Goal: Information Seeking & Learning: Learn about a topic

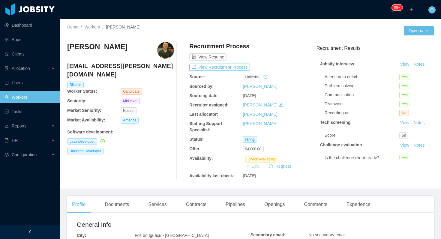
click at [252, 164] on button "Edit" at bounding box center [252, 166] width 19 height 7
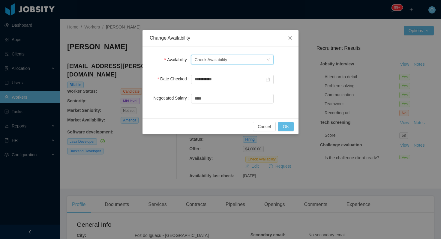
click at [236, 61] on div "Select one Check Availability" at bounding box center [230, 59] width 71 height 9
click at [228, 80] on li "Not Available" at bounding box center [232, 82] width 83 height 10
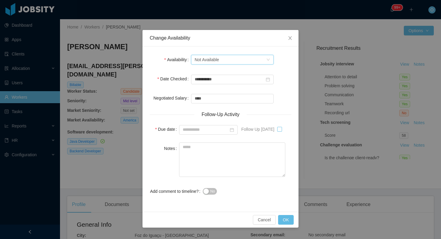
type input "**********"
click at [288, 218] on button "OK" at bounding box center [286, 220] width 16 height 10
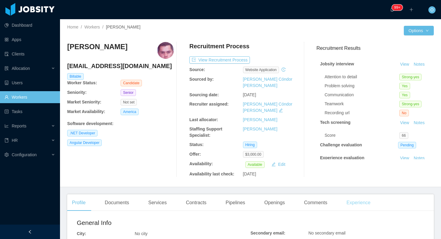
click at [364, 195] on div "Experience" at bounding box center [359, 203] width 34 height 17
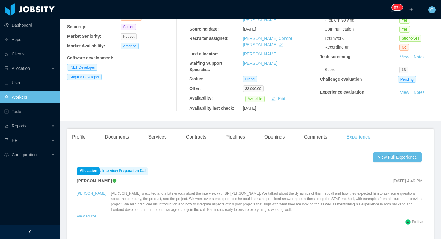
scroll to position [76, 0]
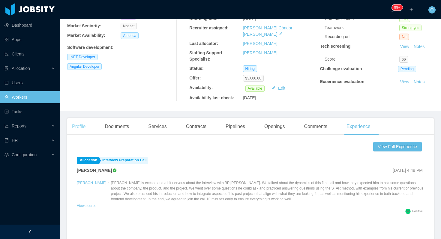
click at [87, 118] on div "Profile" at bounding box center [78, 126] width 23 height 17
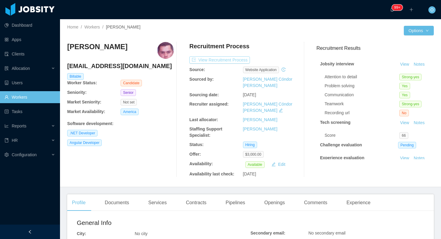
click at [221, 61] on button "View Recruitment Process" at bounding box center [219, 59] width 61 height 7
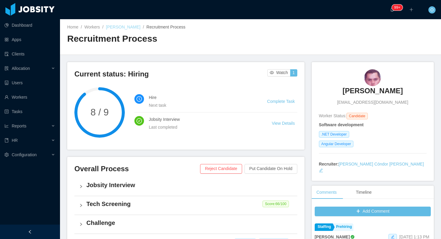
click at [118, 28] on link "Fernando Valenzuela" at bounding box center [123, 27] width 35 height 5
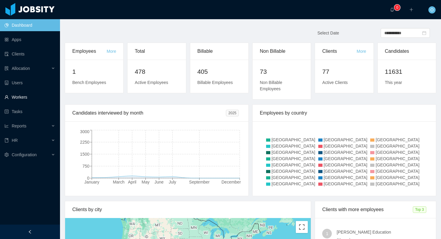
click at [25, 95] on link "Workers" at bounding box center [30, 97] width 51 height 12
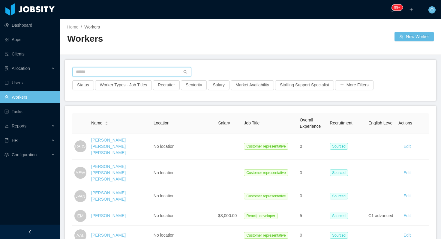
click at [81, 71] on input "text" at bounding box center [131, 72] width 119 height 10
paste input "**********"
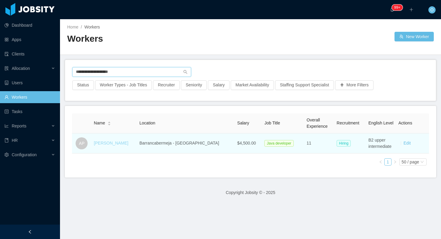
type input "**********"
click at [117, 142] on link "[PERSON_NAME]" at bounding box center [111, 143] width 35 height 5
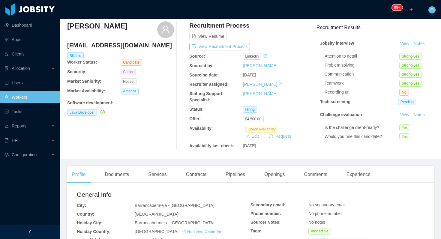
scroll to position [17, 0]
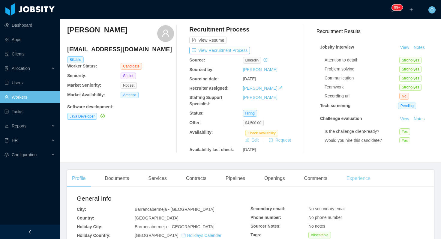
click at [358, 179] on div "Experience" at bounding box center [359, 178] width 34 height 17
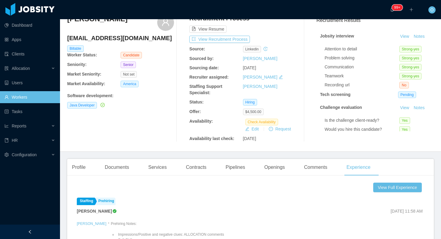
scroll to position [11, 0]
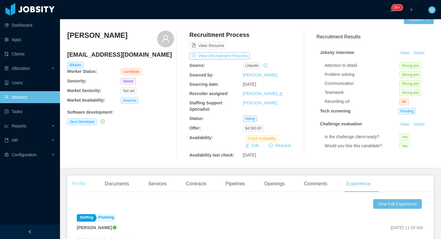
click at [84, 179] on div "Profile" at bounding box center [78, 184] width 23 height 17
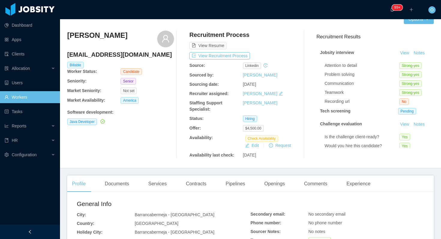
scroll to position [163, 0]
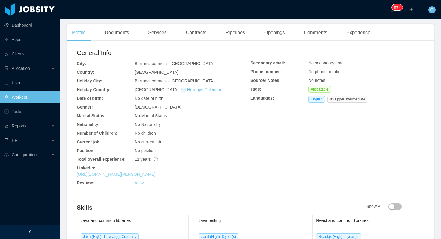
click at [156, 174] on link "https://www.linkedin.com/in/andres-perez-47904066" at bounding box center [116, 174] width 79 height 5
click at [285, 26] on div "Openings" at bounding box center [275, 32] width 30 height 17
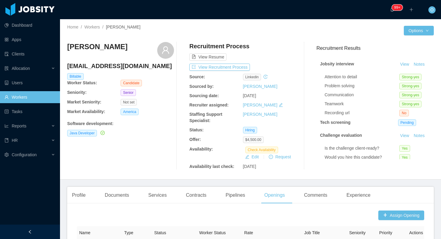
click at [112, 66] on h4 "andres96666@gmail.com" at bounding box center [120, 66] width 107 height 8
click at [103, 67] on h4 "andres96666@gmail.com" at bounding box center [120, 66] width 107 height 8
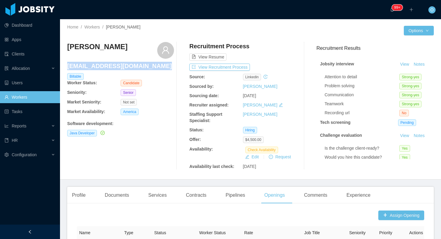
click at [103, 67] on h4 "andres96666@gmail.com" at bounding box center [120, 66] width 107 height 8
copy h4 "andres96666@gmail.com"
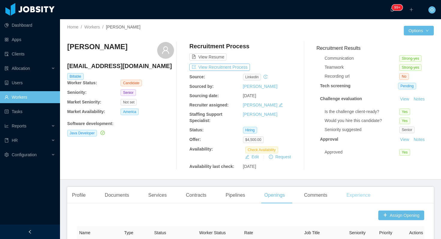
click at [361, 191] on div "Experience" at bounding box center [359, 195] width 34 height 17
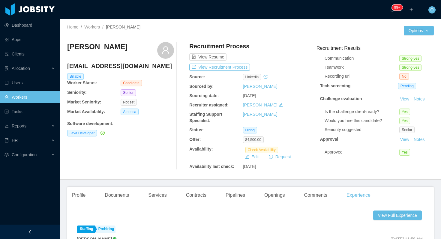
scroll to position [162, 0]
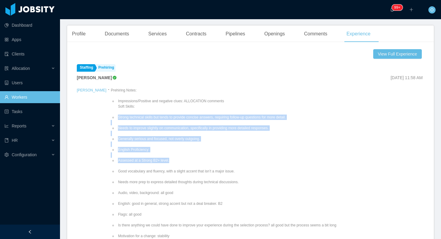
drag, startPoint x: 112, startPoint y: 118, endPoint x: 198, endPoint y: 159, distance: 95.8
click at [198, 159] on ul "Impressions/Positive and negative clues: ALLOCATION comments Soft Skills: Stron…" at bounding box center [261, 239] width 300 height 292
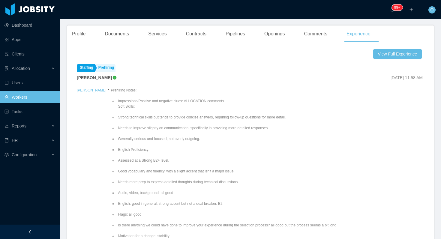
click at [239, 172] on li "Good vocabulary and fluency, with a slight accent that isn’t a major issue." at bounding box center [264, 171] width 294 height 5
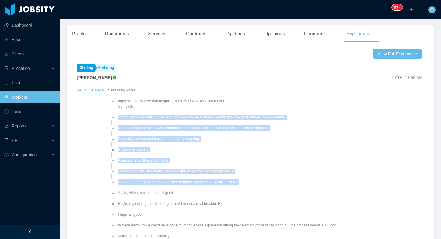
drag, startPoint x: 243, startPoint y: 183, endPoint x: 110, endPoint y: 118, distance: 148.5
click at [111, 118] on ul "Impressions/Positive and negative clues: ALLOCATION comments Soft Skills: Stron…" at bounding box center [261, 239] width 300 height 292
copy ul "Strong technical skills but tends to provide concise answers, requiring follow-…"
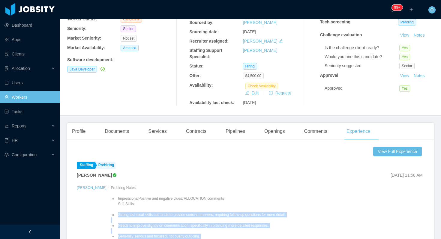
scroll to position [0, 0]
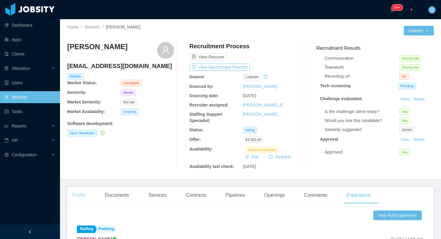
click at [82, 190] on div "Profile" at bounding box center [78, 195] width 23 height 17
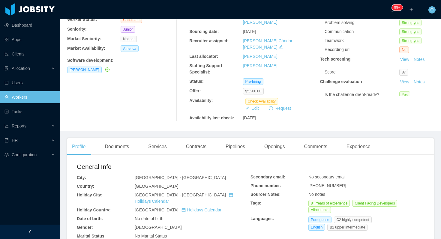
scroll to position [64, 0]
click at [355, 138] on div "Experience" at bounding box center [359, 146] width 34 height 17
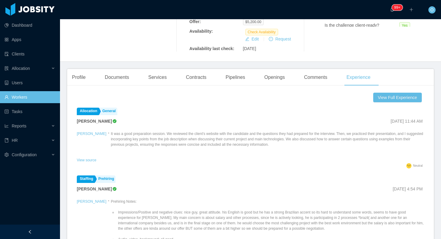
scroll to position [152, 0]
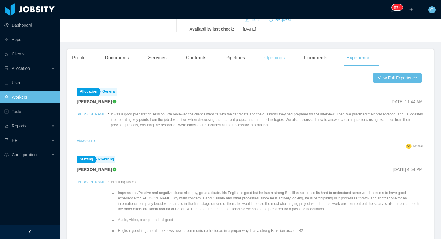
click at [282, 50] on div "Openings" at bounding box center [275, 58] width 30 height 17
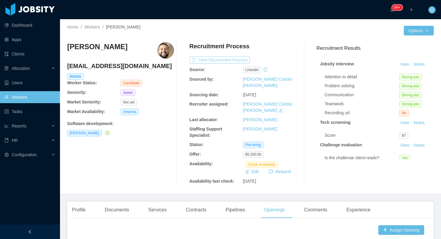
click at [238, 61] on button "View Recruitment Process" at bounding box center [219, 59] width 61 height 7
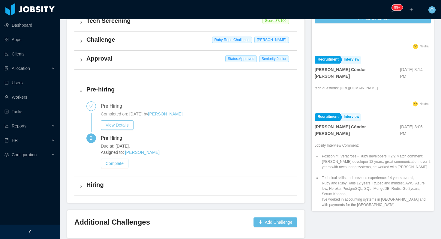
scroll to position [532, 0]
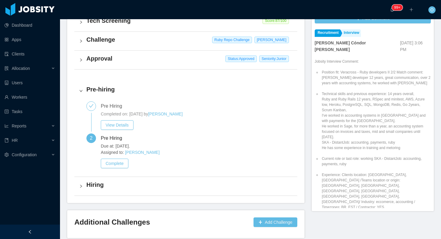
click at [185, 60] on h4 "Approval" at bounding box center [189, 58] width 206 height 8
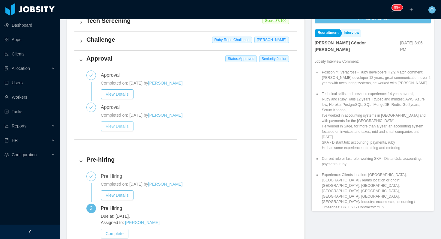
click at [120, 128] on button "View Details" at bounding box center [117, 127] width 33 height 10
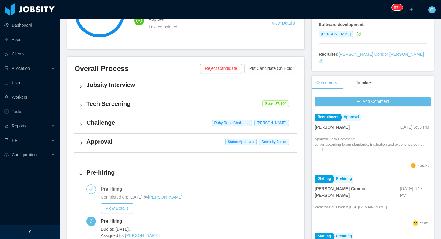
scroll to position [204, 0]
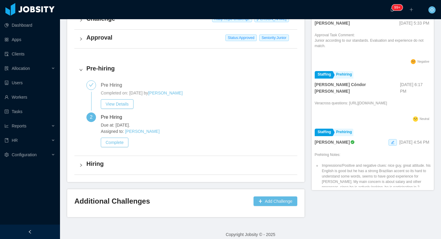
click at [129, 39] on h4 "Approval" at bounding box center [189, 37] width 206 height 8
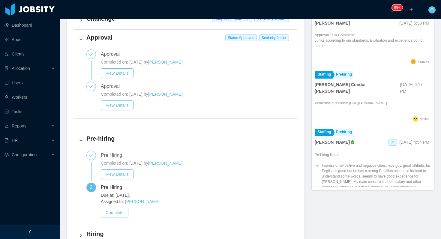
click at [127, 80] on div "Completed on: Nov 27th, 2024 by Mauricio Lopez View Details" at bounding box center [197, 70] width 192 height 23
click at [126, 71] on button "View Details" at bounding box center [117, 73] width 33 height 10
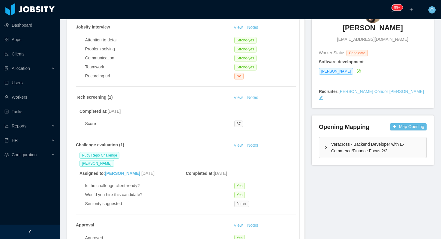
scroll to position [87, 0]
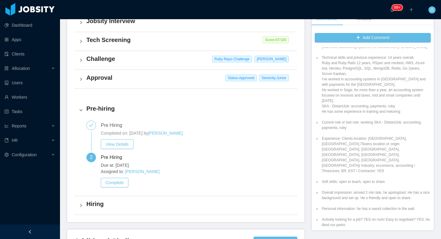
scroll to position [99, 0]
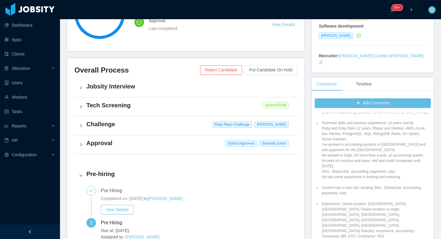
click at [142, 126] on h4 "Challenge" at bounding box center [189, 124] width 206 height 8
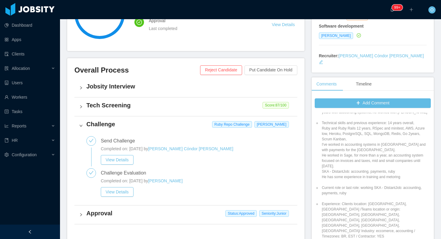
scroll to position [110, 0]
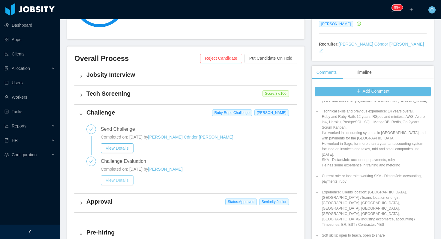
click at [118, 180] on button "View Details" at bounding box center [117, 181] width 33 height 10
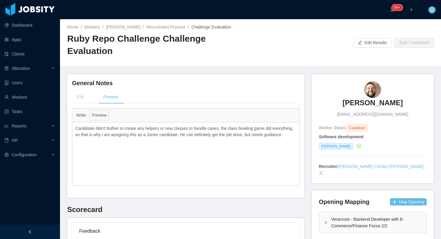
click at [372, 111] on span "luizhpcamargo@gmail.com" at bounding box center [372, 114] width 71 height 6
copy span "luizhpcamargo@gmail.com"
click at [155, 23] on div "Home / Workers / Luiz Pires / Recruitment Process / Challenge Evaluation / Ruby…" at bounding box center [250, 43] width 381 height 48
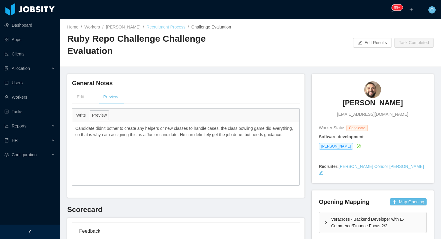
click at [155, 27] on link "Recruitment Process" at bounding box center [166, 27] width 39 height 5
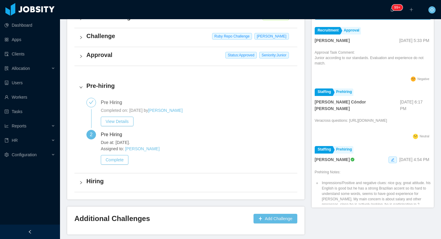
scroll to position [174, 0]
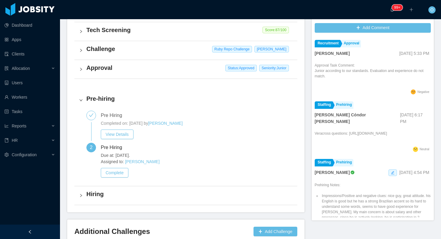
click at [131, 64] on h4 "Approval" at bounding box center [189, 68] width 206 height 8
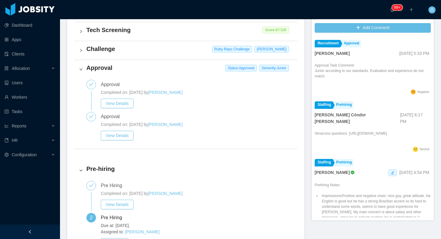
click at [134, 49] on h4 "Challenge" at bounding box center [189, 49] width 206 height 8
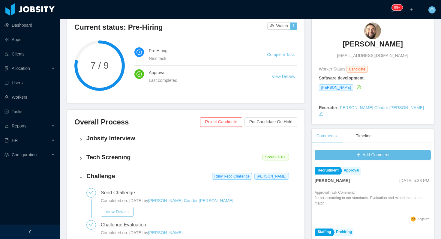
scroll to position [0, 0]
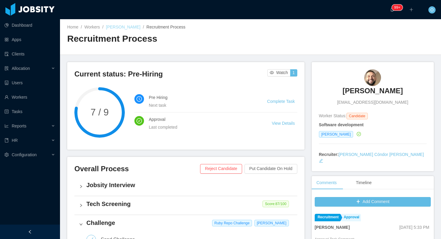
click at [123, 28] on link "Luiz Pires" at bounding box center [123, 27] width 35 height 5
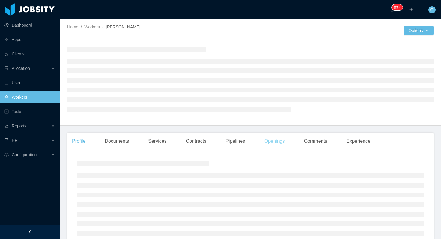
click at [270, 146] on div "Openings" at bounding box center [275, 141] width 30 height 17
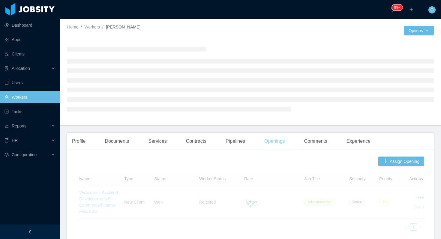
scroll to position [123, 0]
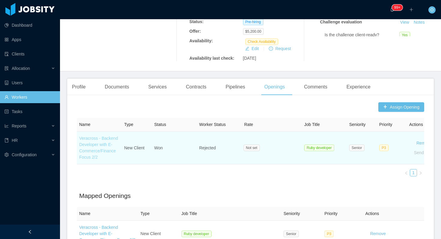
click at [107, 137] on link "Veracross - Backend Developer with E-Commerce/Finance Focus 2/2" at bounding box center [98, 148] width 39 height 24
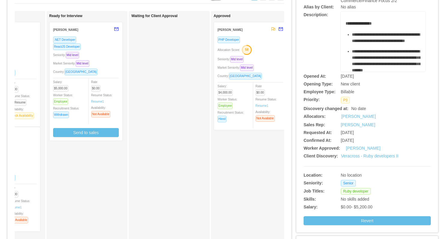
scroll to position [0, 321]
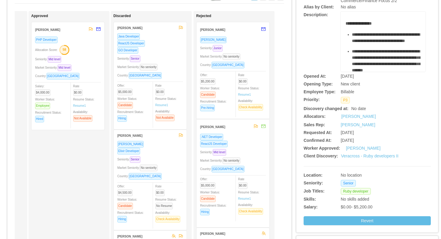
click at [245, 40] on div "Ruby Developer" at bounding box center [233, 39] width 66 height 7
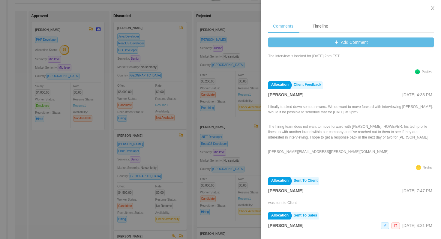
scroll to position [316, 0]
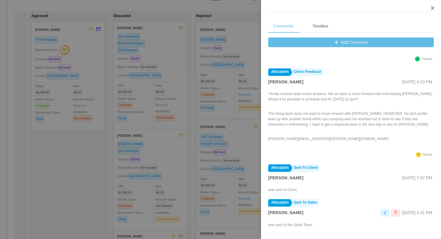
click at [434, 5] on button "Close" at bounding box center [433, 8] width 17 height 17
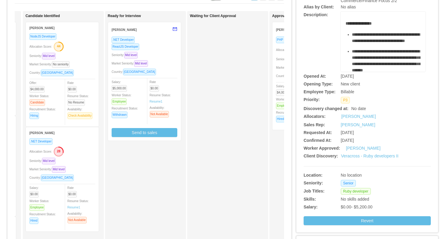
scroll to position [0, 0]
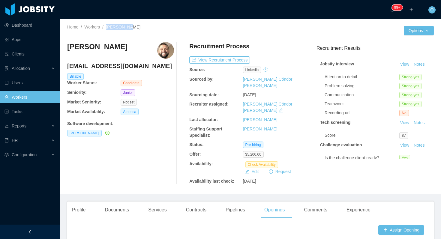
drag, startPoint x: 126, startPoint y: 29, endPoint x: 107, endPoint y: 30, distance: 19.5
click at [107, 30] on div "Home / Workers / Luiz Pires /" at bounding box center [158, 27] width 183 height 6
copy span "Luiz Pires"
click at [220, 60] on button "View Recruitment Process" at bounding box center [219, 59] width 61 height 7
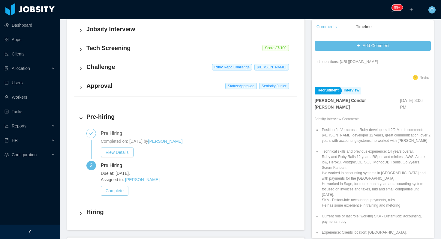
scroll to position [588, 0]
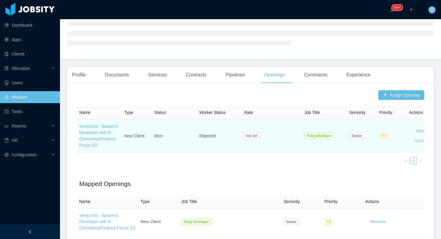
scroll to position [60, 0]
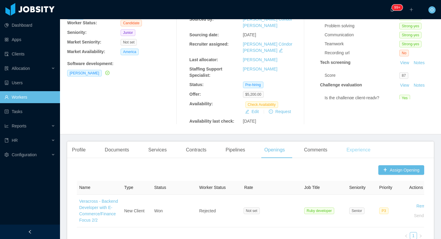
click at [352, 142] on div "Experience" at bounding box center [359, 150] width 34 height 17
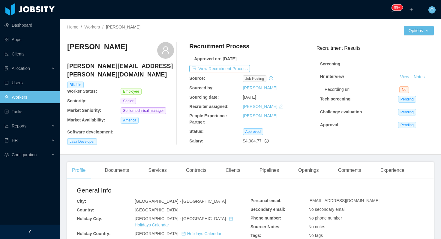
drag, startPoint x: 116, startPoint y: 123, endPoint x: 65, endPoint y: 85, distance: 63.7
click at [65, 85] on div "Home / Workers / Ivan Rodriguez / Options Ivan Rodriguez ivan.rodriguez@jobsity…" at bounding box center [250, 87] width 381 height 136
click at [92, 82] on div "Billable" at bounding box center [121, 85] width 108 height 7
drag, startPoint x: 145, startPoint y: 65, endPoint x: 67, endPoint y: 67, distance: 78.1
click at [67, 67] on h4 "ivan.rodriguez@jobsity.com" at bounding box center [120, 70] width 107 height 17
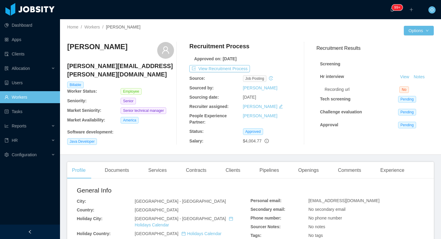
click at [178, 17] on div "··· 99+ ··· ··· O ···" at bounding box center [220, 9] width 443 height 19
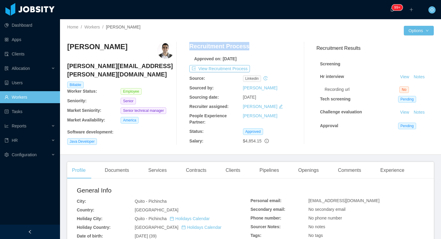
drag, startPoint x: 246, startPoint y: 46, endPoint x: 191, endPoint y: 49, distance: 55.3
click at [191, 49] on h4 "Recruitment Process" at bounding box center [219, 46] width 60 height 8
click at [192, 39] on div "Carlos Pupo carlos.pupo@jobsity.com Billable Worker Status: Employee Seniority:…" at bounding box center [250, 93] width 367 height 113
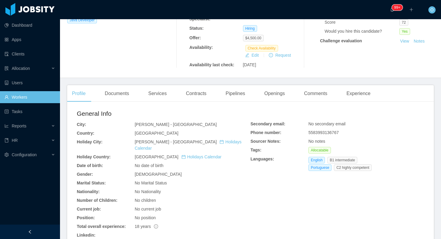
scroll to position [167, 0]
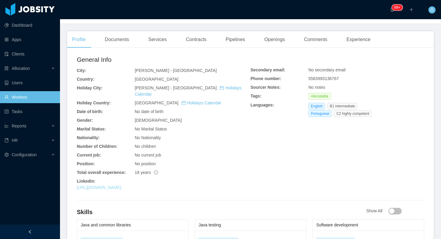
click at [121, 185] on link "[URL][DOMAIN_NAME]" at bounding box center [99, 187] width 44 height 5
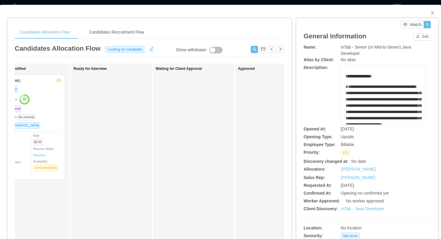
scroll to position [0, 115]
click at [364, 208] on link "mTab - Java Developer" at bounding box center [362, 209] width 43 height 5
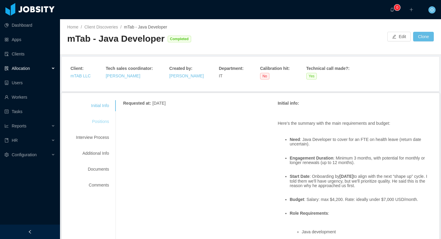
click at [100, 120] on div "Positions" at bounding box center [92, 121] width 47 height 11
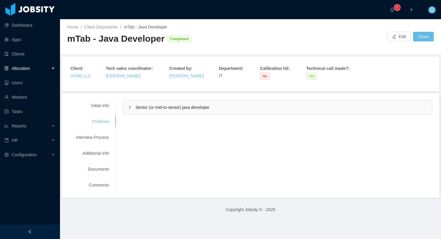
click at [128, 108] on div "Senior (or mid-to-senior) java developer" at bounding box center [277, 108] width 309 height 14
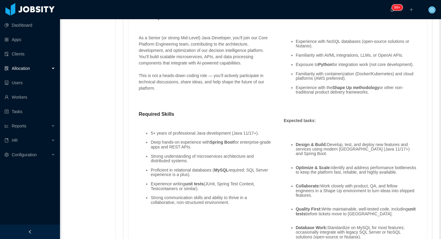
scroll to position [640, 0]
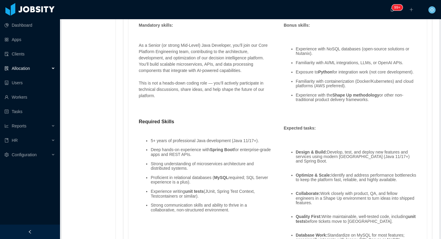
drag, startPoint x: 140, startPoint y: 45, endPoint x: 380, endPoint y: 105, distance: 248.0
click at [380, 105] on div "Skills : Skill Years Notes Deal Breaker Mandatory Java 0 No Yes Microservices 0…" at bounding box center [278, 50] width 290 height 647
copy div "As a Senior (or strong Mid-Level) Java Developer, you’ll join our Core Platform…"
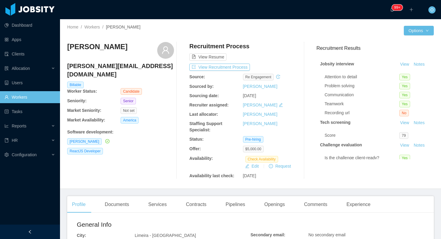
scroll to position [24, 0]
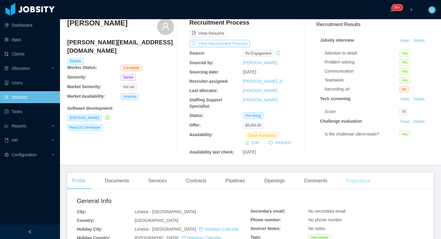
click at [348, 183] on div "Experience" at bounding box center [359, 181] width 34 height 17
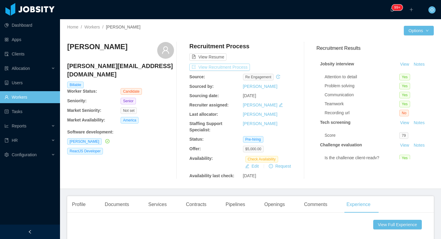
click at [248, 65] on button "View Recruitment Process" at bounding box center [219, 67] width 61 height 7
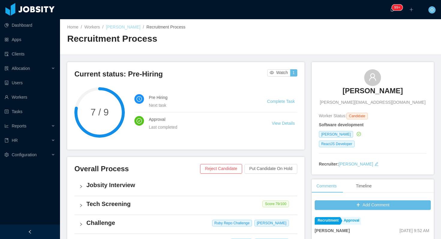
click at [123, 26] on link "[PERSON_NAME]" at bounding box center [123, 27] width 35 height 5
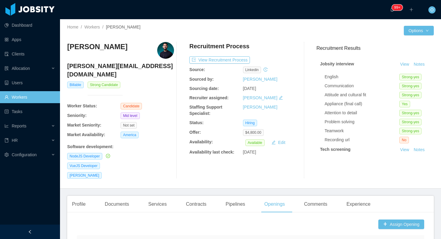
scroll to position [5, 0]
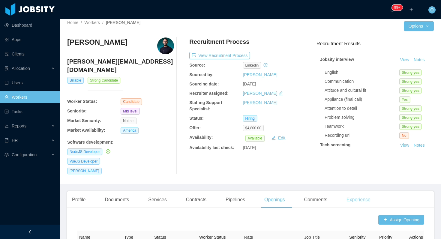
click at [348, 192] on div "Experience" at bounding box center [359, 200] width 34 height 17
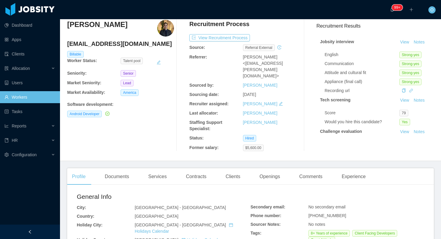
scroll to position [32, 0]
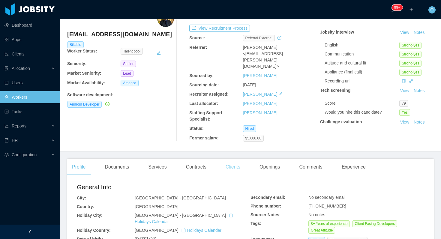
click at [231, 159] on div "Clients" at bounding box center [233, 167] width 24 height 17
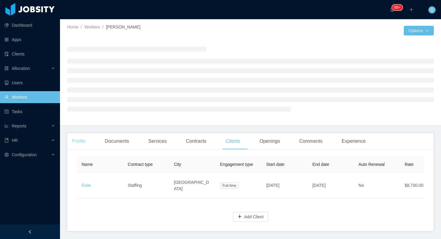
click at [86, 142] on div "Profile" at bounding box center [78, 141] width 23 height 17
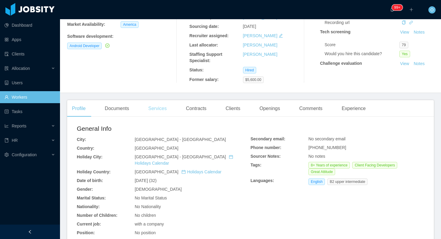
scroll to position [101, 0]
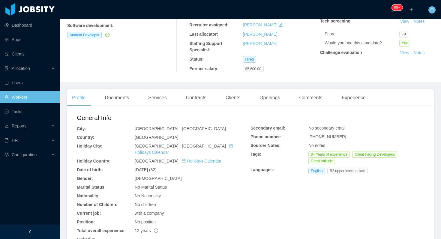
click at [237, 89] on div "Clients" at bounding box center [233, 97] width 24 height 17
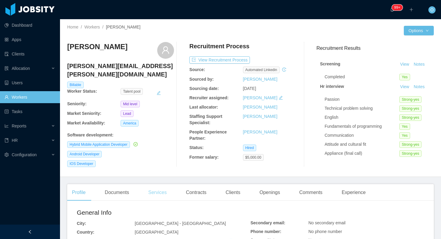
scroll to position [134, 0]
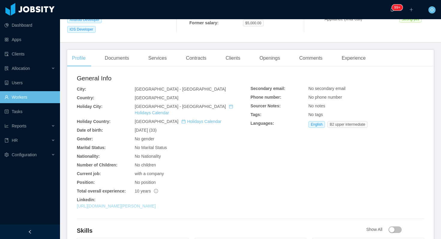
click at [155, 204] on link "[URL][DOMAIN_NAME][PERSON_NAME]" at bounding box center [116, 206] width 79 height 5
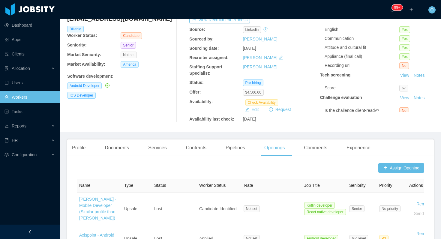
scroll to position [95, 0]
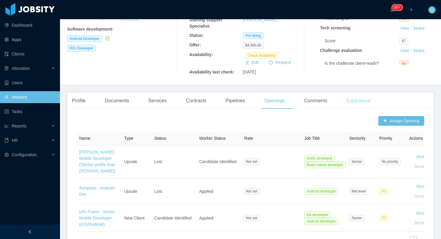
click at [359, 101] on div "Experience" at bounding box center [359, 100] width 34 height 17
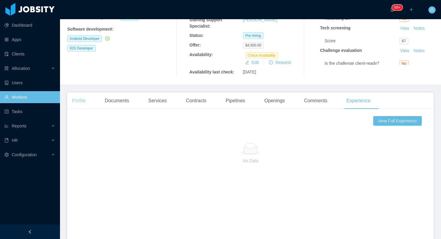
click at [89, 104] on div "Profile" at bounding box center [78, 100] width 23 height 17
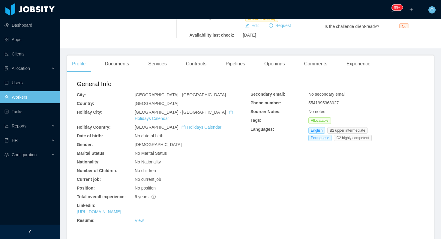
scroll to position [174, 0]
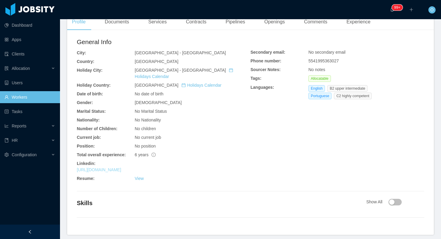
click at [121, 168] on link "https://www.linkedin.com/in/lucascoelhodossantos" at bounding box center [99, 170] width 44 height 5
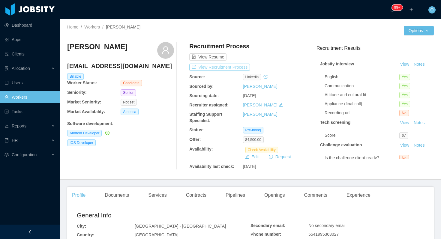
click at [247, 67] on button "View Recruitment Process" at bounding box center [219, 67] width 61 height 7
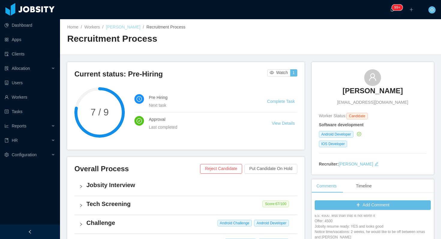
click at [123, 26] on link "Lucas Coelho" at bounding box center [123, 27] width 35 height 5
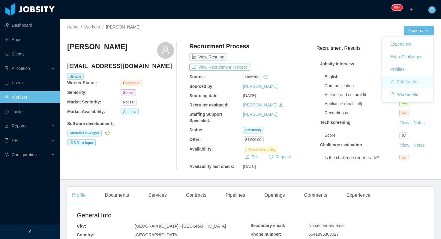
click at [411, 84] on button "Edit Worker" at bounding box center [405, 82] width 38 height 10
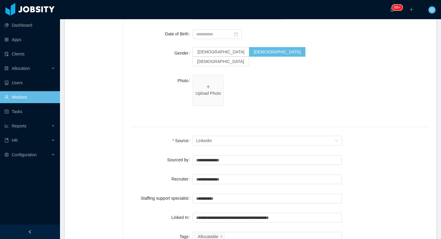
scroll to position [378, 0]
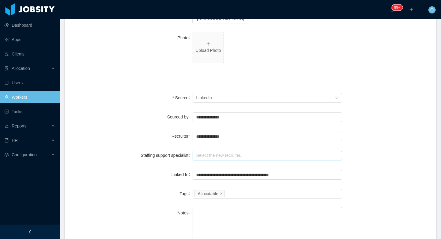
click at [223, 151] on input "text" at bounding box center [268, 156] width 150 height 10
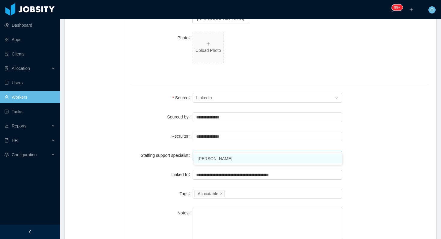
click at [226, 158] on li "Ninna Meister" at bounding box center [268, 159] width 148 height 10
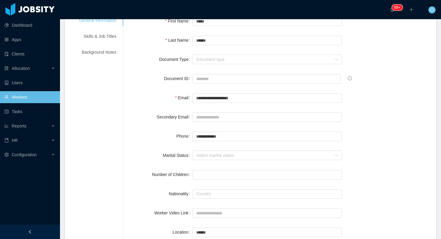
scroll to position [0, 0]
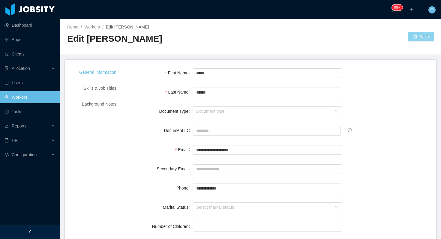
type input "**********"
click at [416, 36] on button "Save" at bounding box center [421, 37] width 26 height 10
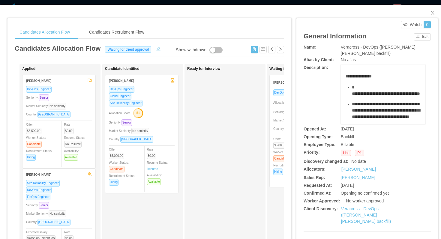
click at [230, 31] on div "Candidates Allocation Flow Candidates Recruitment Flow" at bounding box center [150, 33] width 270 height 14
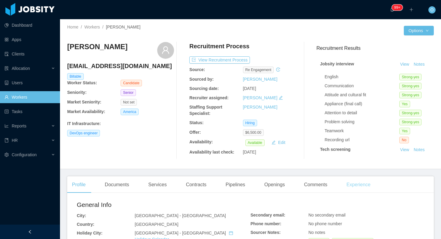
click at [353, 183] on div "Experience" at bounding box center [359, 185] width 34 height 17
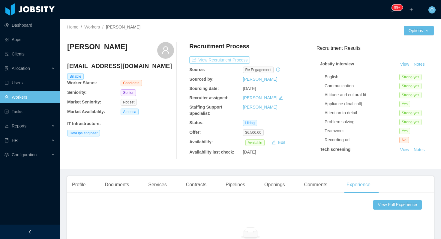
click at [235, 58] on button "View Recruitment Process" at bounding box center [219, 59] width 61 height 7
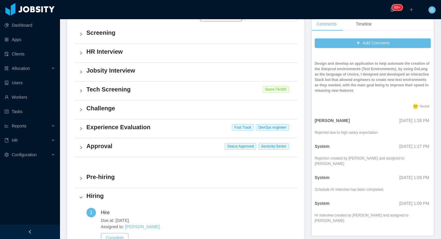
scroll to position [645, 0]
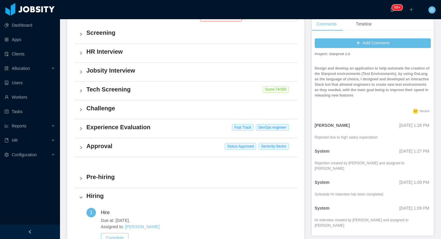
click at [208, 175] on h4 "Pre-hiring" at bounding box center [189, 177] width 206 height 8
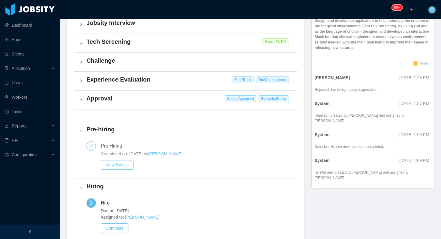
scroll to position [204, 0]
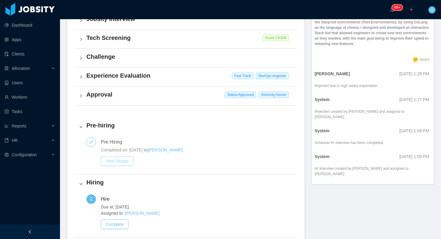
click at [128, 162] on button "View Details" at bounding box center [117, 161] width 33 height 10
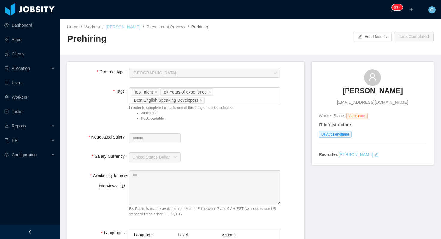
click at [128, 27] on link "Kassiel Batista" at bounding box center [123, 27] width 35 height 5
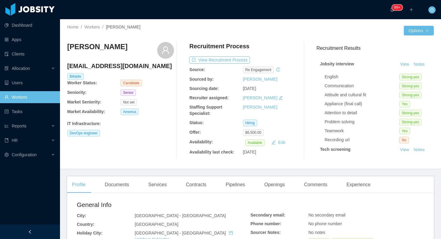
scroll to position [122, 0]
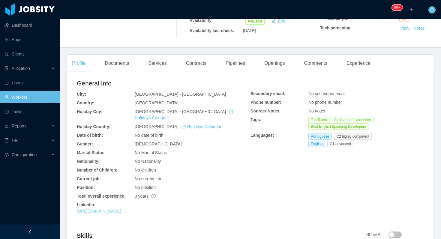
click at [121, 209] on link "https://br.linkedin.com/in/kassielbatista" at bounding box center [99, 211] width 44 height 5
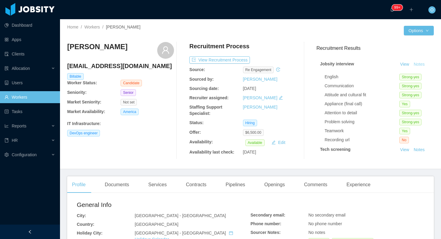
click at [420, 63] on button "Notes" at bounding box center [420, 64] width 16 height 7
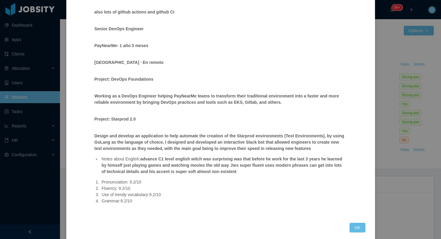
scroll to position [456, 0]
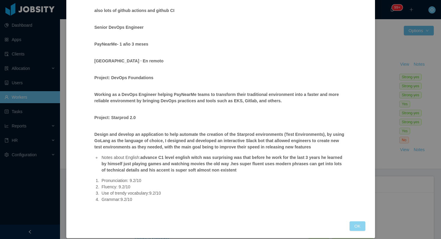
click at [360, 222] on button "OK" at bounding box center [358, 227] width 16 height 10
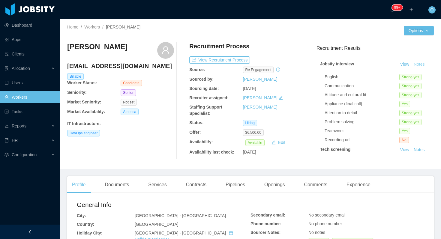
scroll to position [426, 0]
click at [123, 68] on h4 "kassielbruno@hotmail.com" at bounding box center [120, 66] width 107 height 8
copy h4 "kassielbruno@hotmail.com"
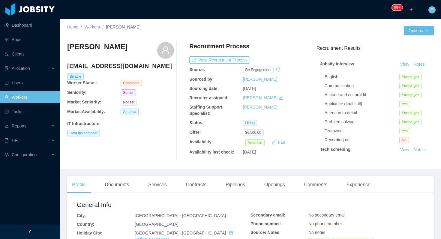
click at [308, 32] on div at bounding box center [327, 31] width 153 height 10
click at [191, 33] on div at bounding box center [158, 35] width 183 height 5
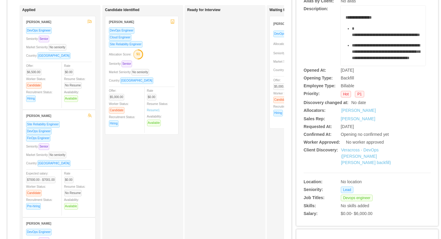
scroll to position [92, 0]
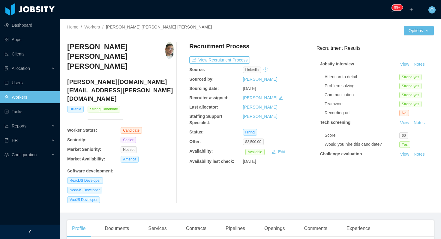
click at [92, 78] on h4 "richard.alves.dev@gmail.com" at bounding box center [120, 90] width 107 height 25
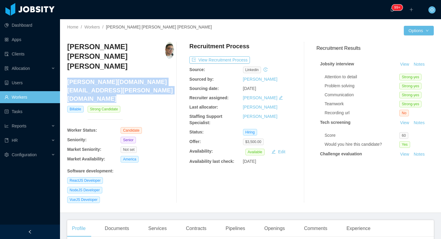
click at [92, 78] on h4 "richard.alves.dev@gmail.com" at bounding box center [120, 90] width 107 height 25
copy h4 "richard.alves.dev@gmail.com"
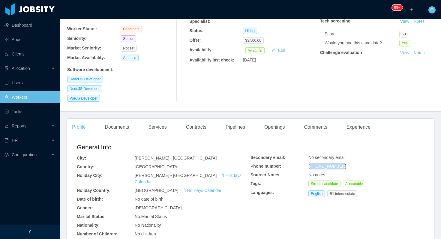
drag, startPoint x: 343, startPoint y: 139, endPoint x: 312, endPoint y: 140, distance: 31.2
click at [251, 164] on div "+558399151013" at bounding box center [193, 167] width 116 height 6
copy span "558399151013"
click at [328, 164] on span "+558399151013" at bounding box center [328, 166] width 38 height 5
drag, startPoint x: 317, startPoint y: 140, endPoint x: 343, endPoint y: 139, distance: 26.1
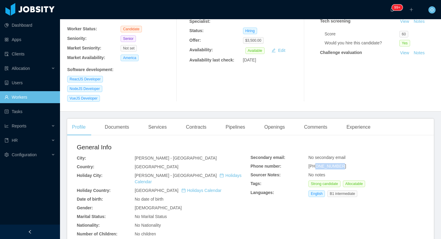
click at [251, 164] on div "+558399151013" at bounding box center [193, 167] width 116 height 6
copy span "8399151013"
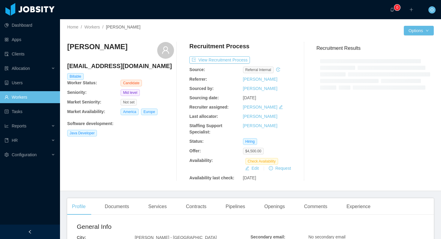
click at [284, 143] on div "Hiring" at bounding box center [269, 141] width 53 height 7
click at [276, 204] on div "Openings" at bounding box center [275, 206] width 30 height 17
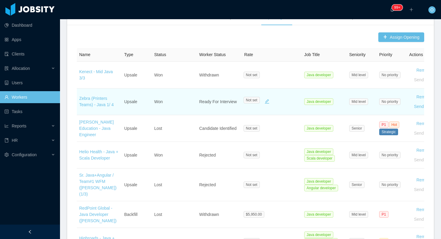
scroll to position [382, 0]
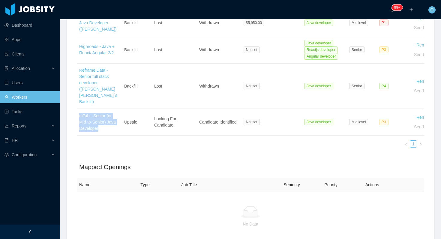
drag, startPoint x: 94, startPoint y: 128, endPoint x: 398, endPoint y: 2, distance: 329.9
click at [0, 0] on section "Dashboard Apps Clients Allocation Users Workers Tasks Reports HR Configuration …" at bounding box center [220, 119] width 441 height 239
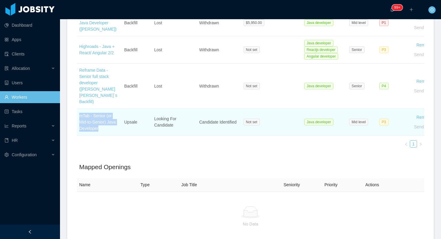
scroll to position [0, 0]
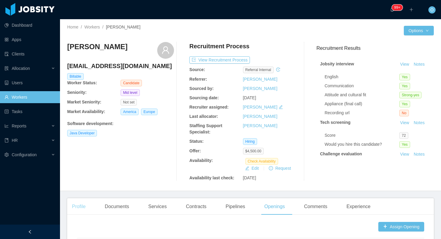
click at [77, 205] on div "Profile" at bounding box center [78, 206] width 23 height 17
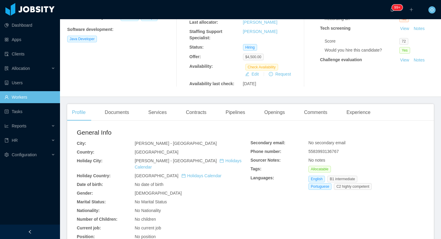
scroll to position [128, 0]
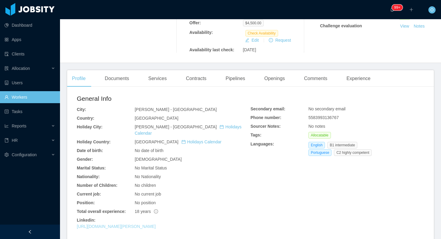
click at [156, 224] on link "https://www.linkedin.com/in/giuliano-lins-1999831b8" at bounding box center [116, 226] width 79 height 5
click at [126, 74] on div "Documents" at bounding box center [117, 78] width 34 height 17
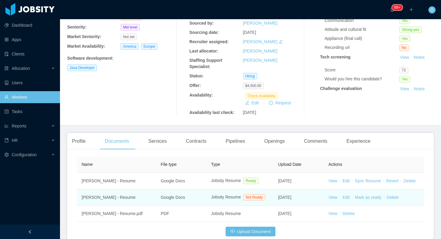
scroll to position [107, 0]
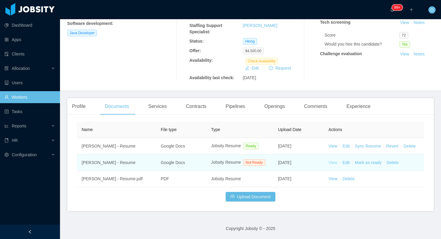
click at [332, 160] on link "View" at bounding box center [333, 162] width 9 height 5
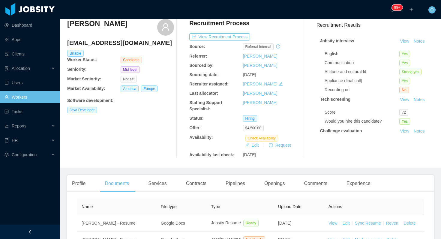
scroll to position [26, 0]
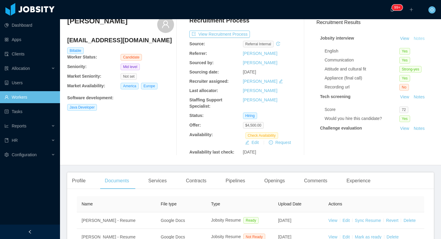
click at [419, 41] on button "Notes" at bounding box center [420, 38] width 16 height 7
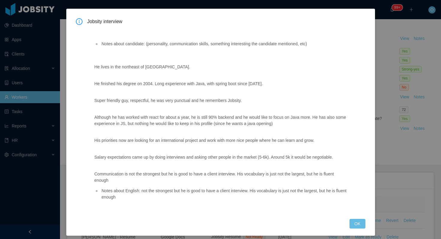
scroll to position [25, 0]
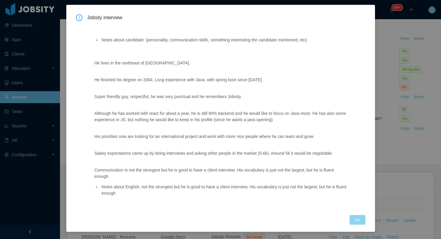
click at [354, 223] on button "OK" at bounding box center [358, 220] width 16 height 10
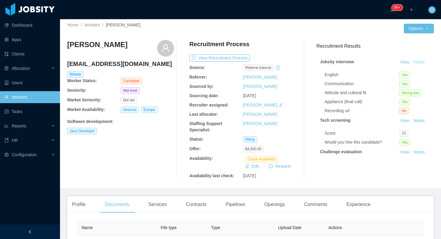
scroll to position [0, 0]
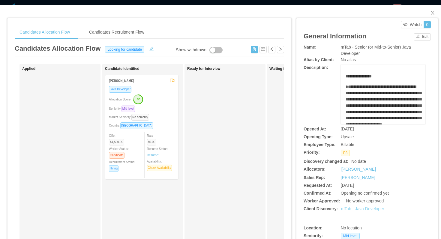
click at [348, 210] on link "mTab - Java Developer" at bounding box center [362, 209] width 43 height 5
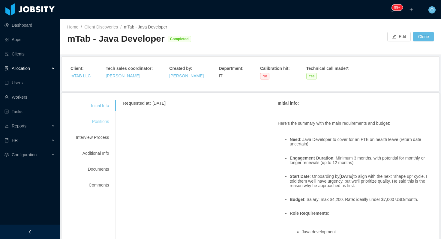
click at [100, 121] on div "Positions" at bounding box center [92, 121] width 47 height 11
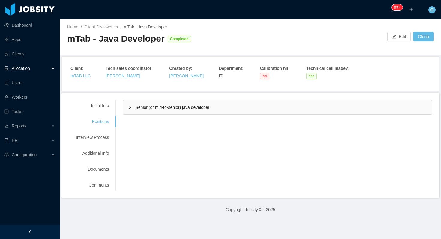
click at [125, 109] on div "Senior (or mid-to-senior) java developer" at bounding box center [277, 108] width 309 height 14
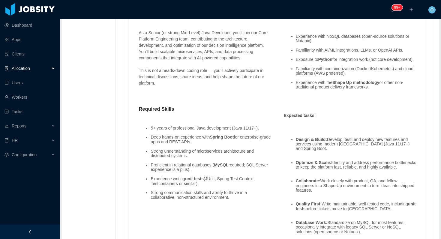
scroll to position [652, 0]
drag, startPoint x: 141, startPoint y: 109, endPoint x: 255, endPoint y: 197, distance: 144.4
click at [255, 197] on span "As a Senior (or strong Mid-Level) Java Developer, you’ll join our Core Platform…" at bounding box center [205, 111] width 133 height 188
copy span "Required Skills 5+ years of professional Java development (Java 11/17+). Deep h…"
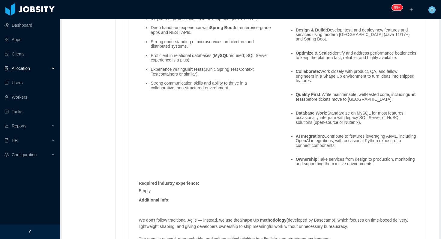
scroll to position [763, 0]
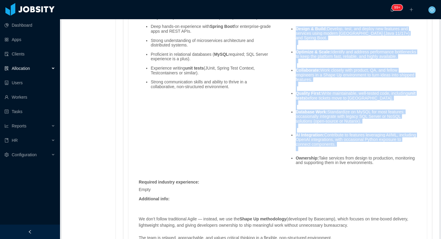
drag, startPoint x: 297, startPoint y: 34, endPoint x: 334, endPoint y: 159, distance: 129.9
click at [334, 159] on ul "Design & Build: Develop, test, and deploy new features and services using moder…" at bounding box center [350, 96] width 133 height 148
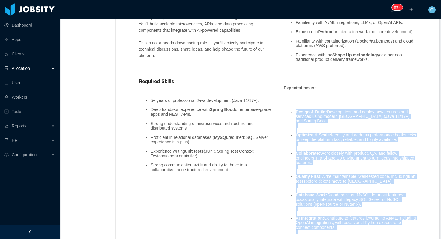
scroll to position [680, 0]
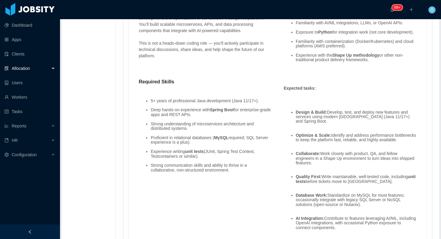
click at [269, 111] on li "Deep hands-on experience with Spring Boot for enterprise-grade apps and REST AP…" at bounding box center [211, 112] width 121 height 9
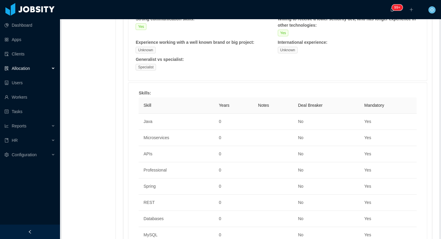
scroll to position [122, 0]
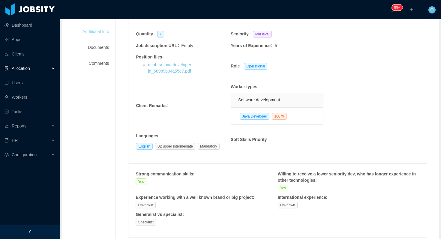
click at [105, 32] on div "Additional Info" at bounding box center [92, 31] width 47 height 11
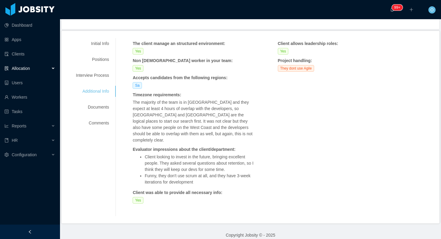
scroll to position [61, 0]
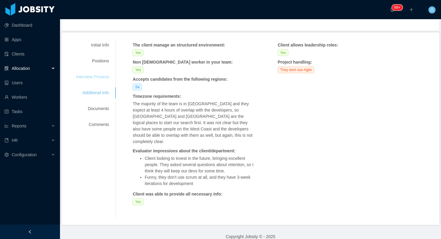
click at [106, 78] on div "Interview Process" at bounding box center [92, 76] width 47 height 11
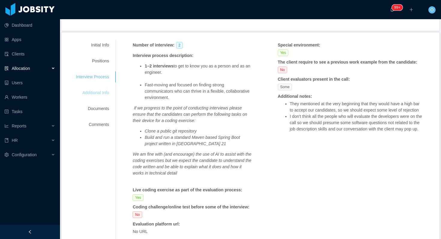
click at [105, 93] on div "Additional Info" at bounding box center [92, 92] width 47 height 11
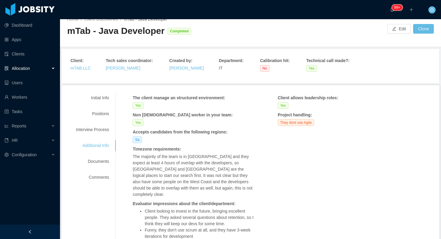
scroll to position [4, 0]
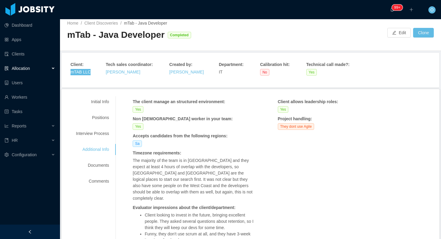
drag, startPoint x: 89, startPoint y: 71, endPoint x: 316, endPoint y: 3, distance: 237.6
click at [0, 0] on section "Dashboard Apps Clients Allocation Users Workers Tasks Reports HR Configuration …" at bounding box center [220, 119] width 441 height 239
click at [178, 47] on div "Home / Client Discoveries / mTab - Java Developer / mTab - Java Developer Compl…" at bounding box center [250, 33] width 381 height 36
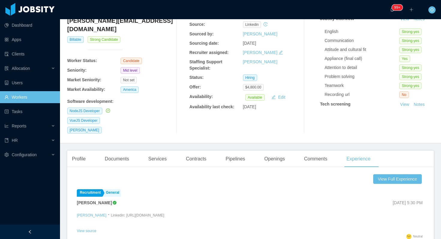
scroll to position [119, 0]
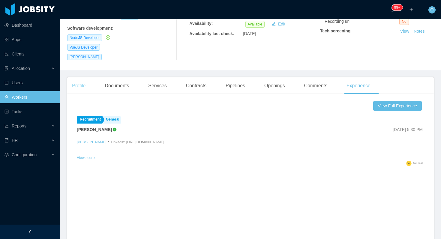
click at [80, 79] on div "Profile" at bounding box center [78, 85] width 23 height 17
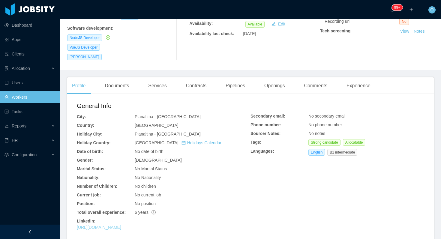
click at [113, 225] on link "[URL][DOMAIN_NAME]" at bounding box center [99, 227] width 44 height 5
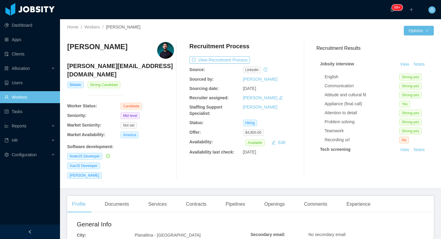
click at [119, 62] on h4 "victor.hmfd@gmail.com" at bounding box center [120, 70] width 107 height 17
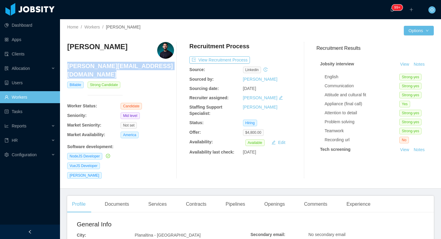
click at [119, 62] on h4 "victor.hmfd@gmail.com" at bounding box center [120, 70] width 107 height 17
copy h4 "victor.hmfd@gmail.com"
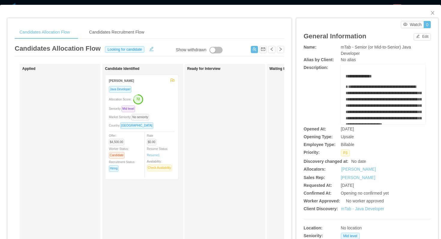
scroll to position [0, 115]
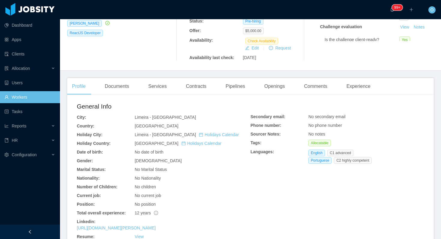
scroll to position [129, 0]
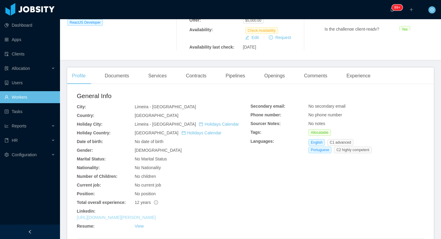
click at [131, 217] on link "[URL][DOMAIN_NAME][PERSON_NAME]" at bounding box center [116, 217] width 79 height 5
